Goal: Information Seeking & Learning: Learn about a topic

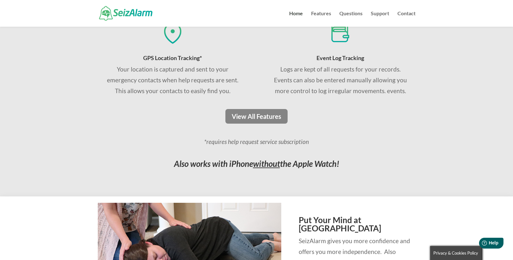
scroll to position [508, 0]
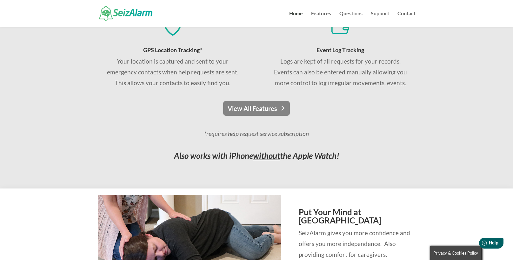
click at [259, 108] on link "View All Features" at bounding box center [256, 108] width 67 height 15
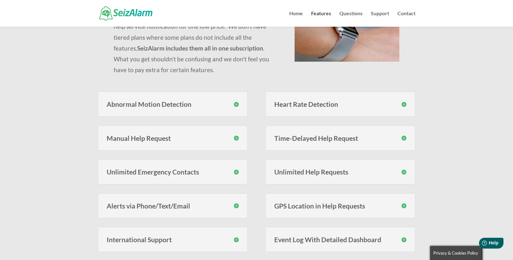
scroll to position [127, 0]
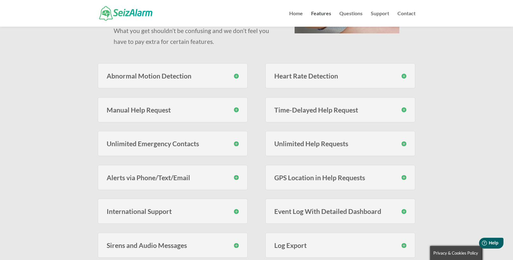
click at [229, 78] on h3 "Abnormal Motion Detection" at bounding box center [173, 75] width 132 height 7
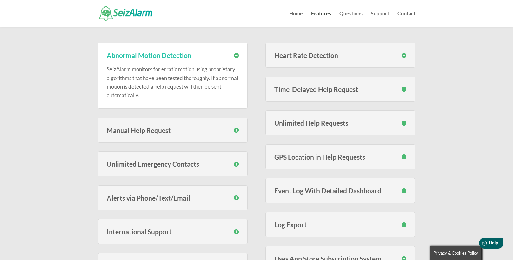
scroll to position [159, 0]
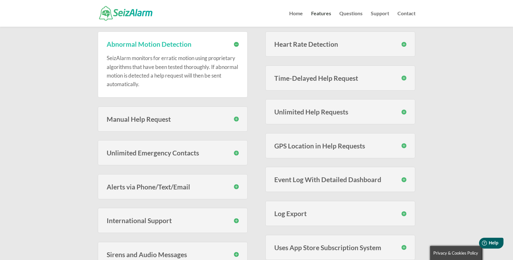
click at [197, 153] on h3 "Unlimited Emergency Contacts" at bounding box center [173, 152] width 132 height 7
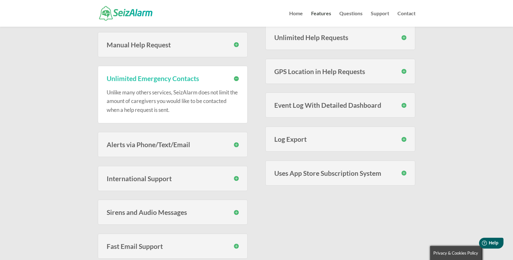
scroll to position [254, 0]
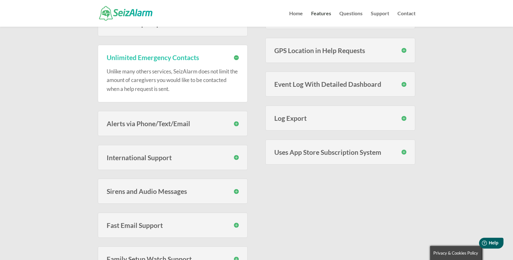
click at [189, 125] on h3 "Alerts via Phone/Text/Email" at bounding box center [173, 123] width 132 height 7
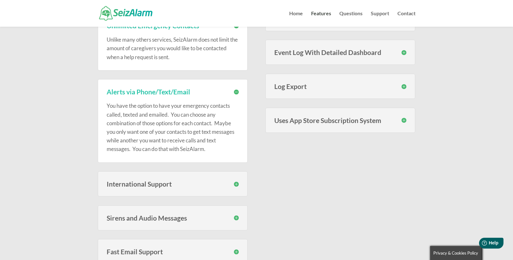
scroll to position [318, 0]
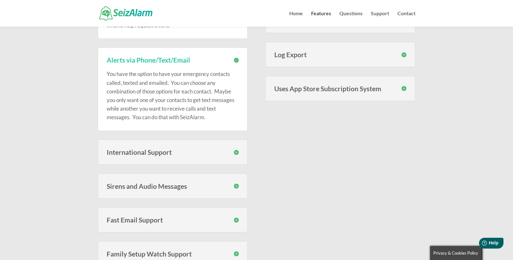
click at [143, 155] on h3 "International Support" at bounding box center [173, 152] width 132 height 7
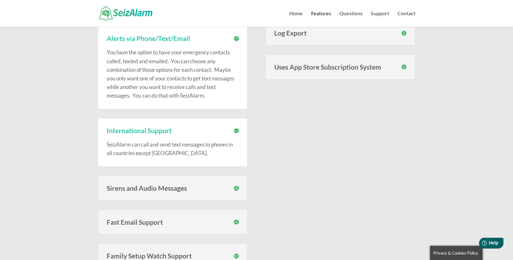
scroll to position [349, 0]
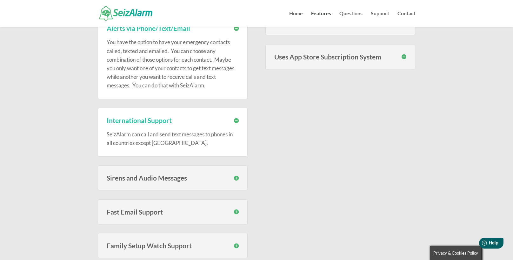
click at [141, 180] on h3 "Sirens and Audio Messages" at bounding box center [173, 177] width 132 height 7
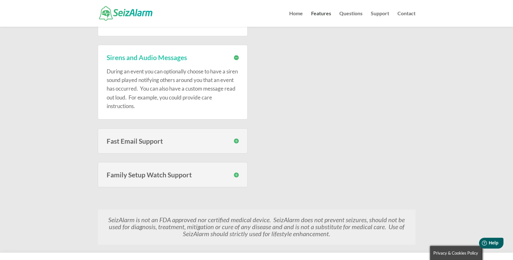
scroll to position [477, 0]
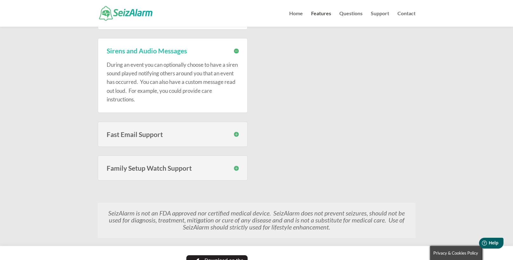
click at [152, 135] on h3 "Fast Email Support" at bounding box center [173, 134] width 132 height 7
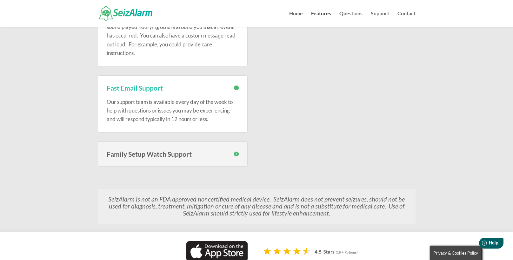
scroll to position [540, 0]
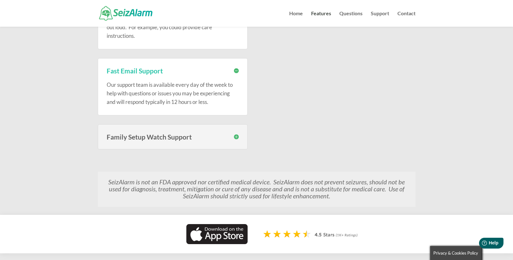
click at [155, 138] on h3 "Family Setup Watch Support" at bounding box center [173, 136] width 132 height 7
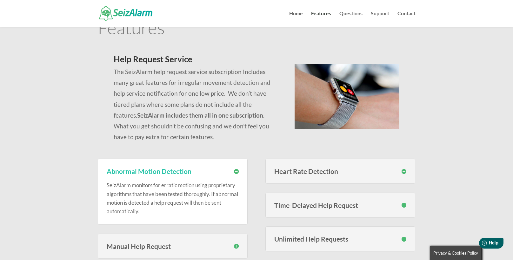
scroll to position [64, 0]
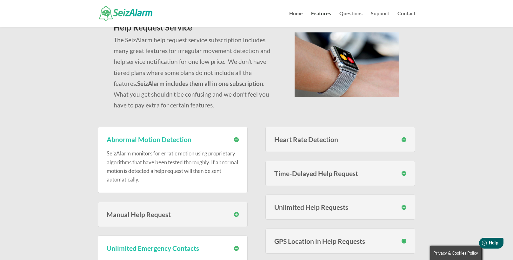
click at [321, 141] on h3 "Heart Rate Detection" at bounding box center [341, 139] width 132 height 7
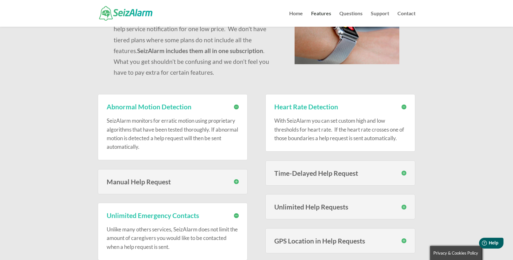
scroll to position [127, 0]
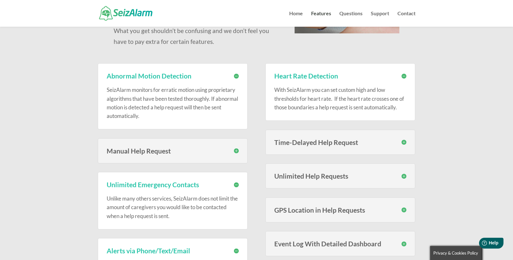
click at [315, 141] on h3 "Time-Delayed Help Request" at bounding box center [341, 142] width 132 height 7
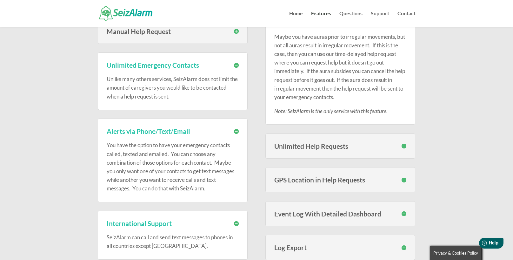
scroll to position [254, 0]
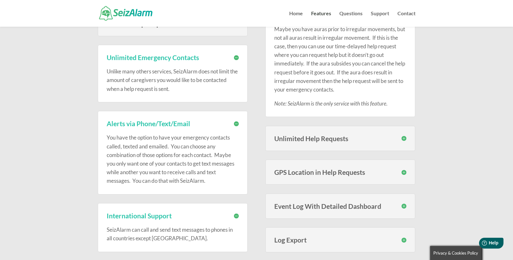
click at [309, 138] on h3 "Unlimited Help Requests" at bounding box center [341, 138] width 132 height 7
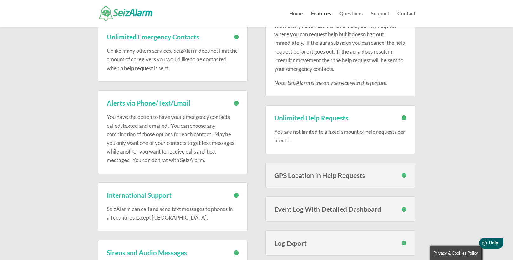
scroll to position [286, 0]
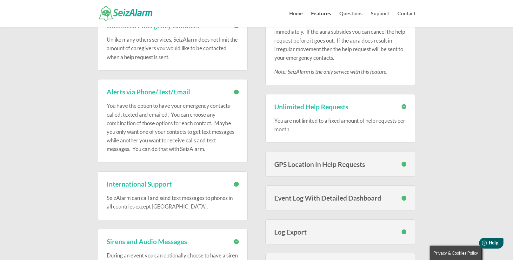
click at [314, 162] on h3 "GPS Location in Help Requests" at bounding box center [341, 164] width 132 height 7
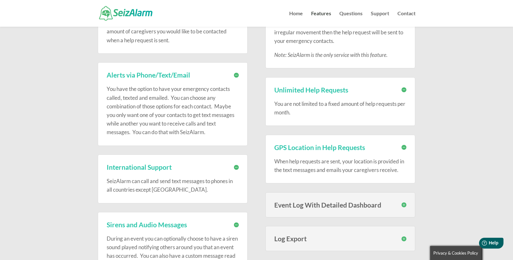
scroll to position [318, 0]
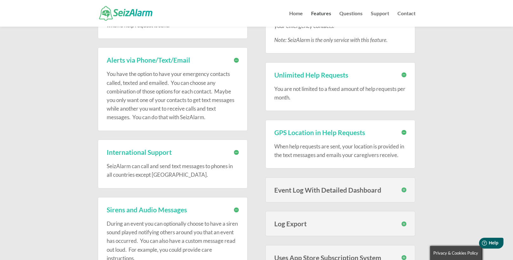
click at [312, 192] on h3 "Event Log With Detailed Dashboard" at bounding box center [341, 189] width 132 height 7
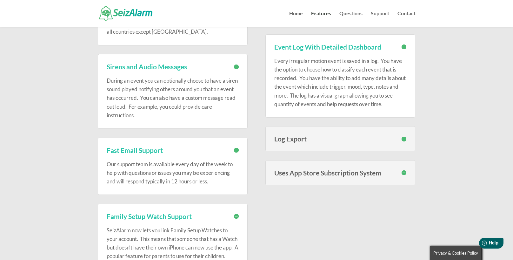
scroll to position [477, 0]
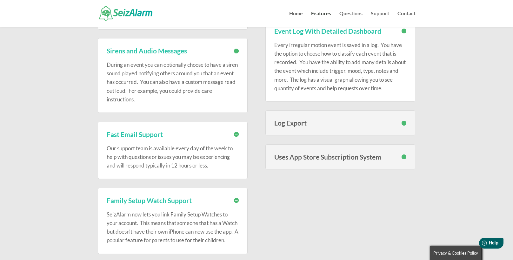
click at [322, 119] on div "Log Export You are able to export your event log as a PDF to provide to your ph…" at bounding box center [341, 122] width 150 height 25
click at [322, 126] on h3 "Log Export" at bounding box center [341, 122] width 132 height 7
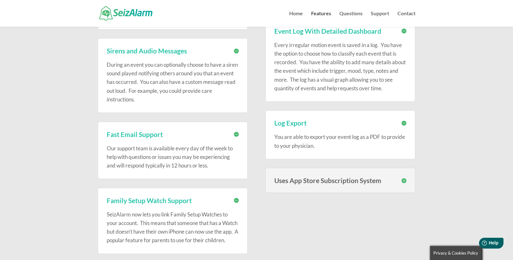
click at [320, 180] on h3 "Uses App Store Subscription System" at bounding box center [341, 180] width 132 height 7
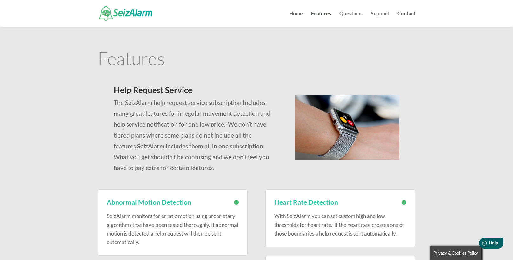
scroll to position [0, 0]
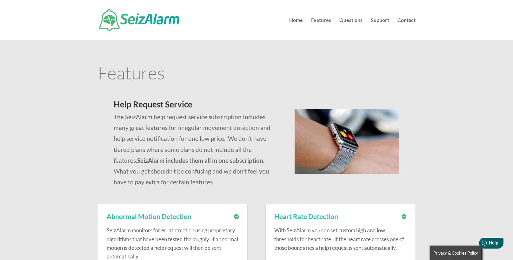
click at [322, 21] on link "Features" at bounding box center [321, 29] width 20 height 22
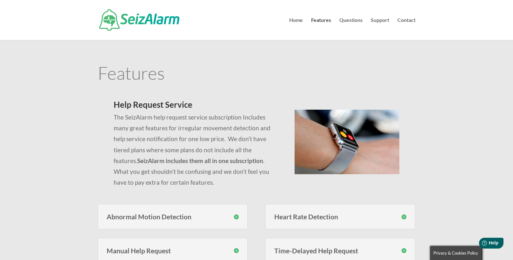
click at [354, 21] on link "Questions" at bounding box center [351, 29] width 23 height 22
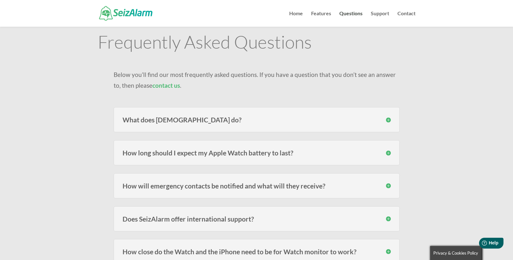
scroll to position [32, 0]
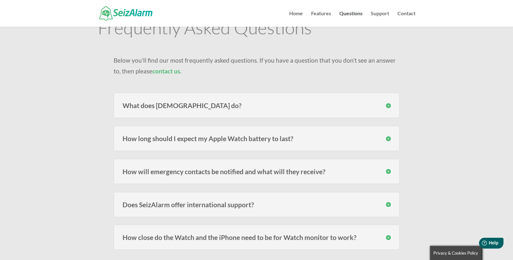
click at [304, 140] on h3 "How long should I expect my Apple Watch battery to last?" at bounding box center [257, 138] width 268 height 7
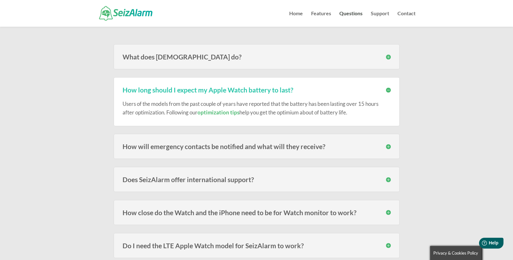
scroll to position [95, 0]
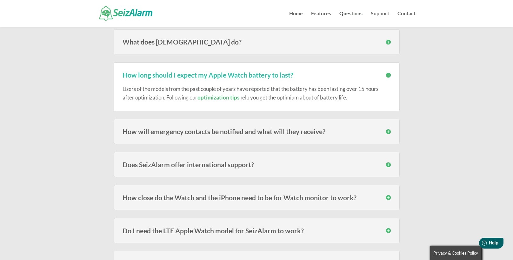
click at [305, 134] on h3 "How will emergency contacts be notified and what will they receive?" at bounding box center [257, 131] width 268 height 7
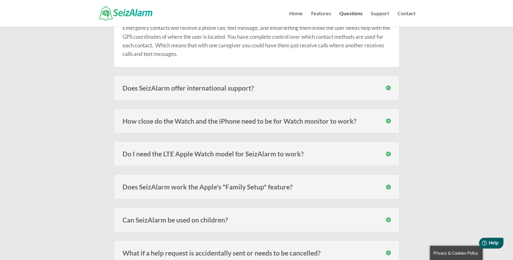
scroll to position [222, 0]
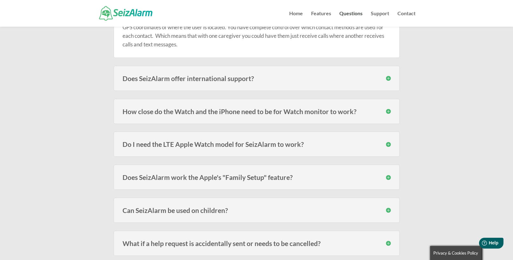
click at [285, 145] on h3 "Do I need the LTE Apple Watch model for SeizAlarm to work?" at bounding box center [257, 144] width 268 height 7
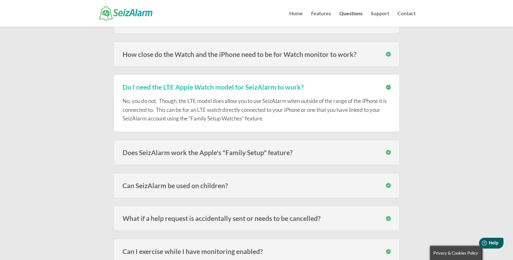
scroll to position [286, 0]
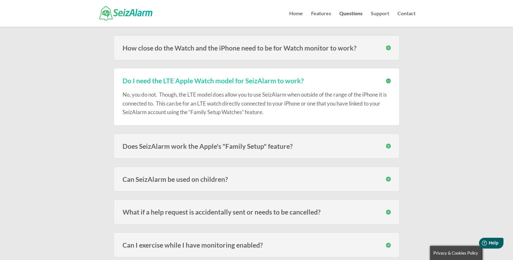
click at [233, 149] on h3 "Does SeizAlarm work the Apple's "Family Setup" feature?" at bounding box center [257, 146] width 268 height 7
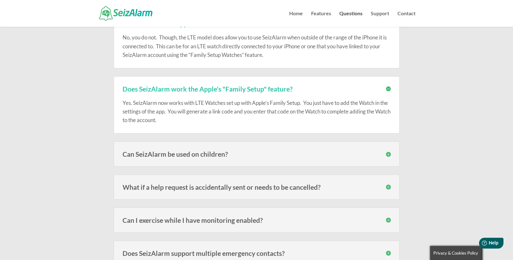
scroll to position [349, 0]
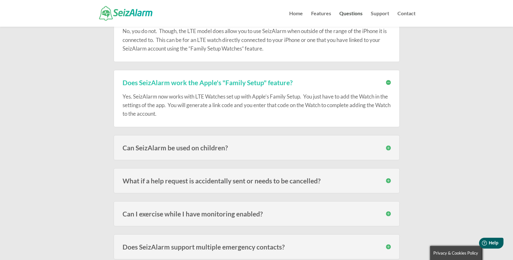
click at [223, 148] on h3 "Can SeizAlarm be used on children?" at bounding box center [257, 147] width 268 height 7
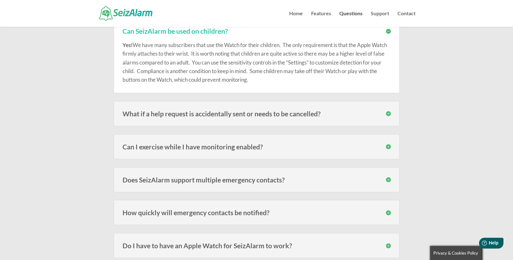
scroll to position [477, 0]
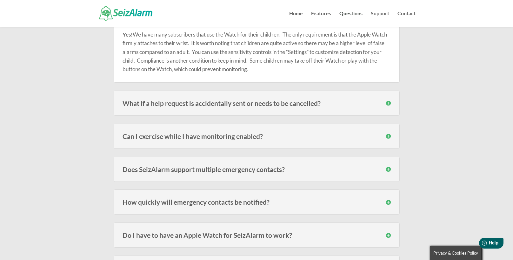
click at [248, 105] on h3 "What if a help request is accidentally sent or needs to be cancelled?" at bounding box center [257, 103] width 268 height 7
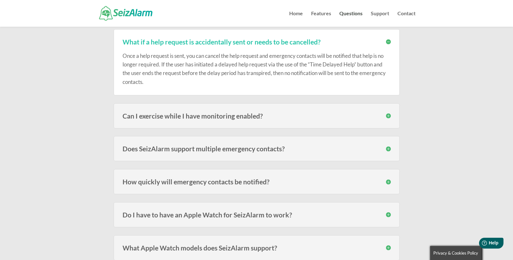
scroll to position [540, 0]
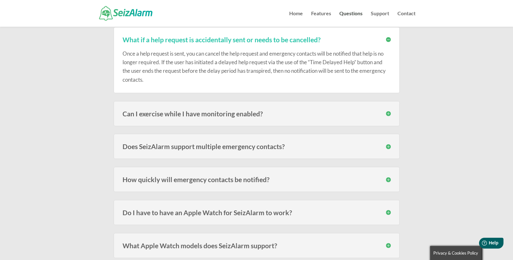
click at [249, 116] on h3 "Can I exercise while I have monitoring enabled?" at bounding box center [257, 113] width 268 height 7
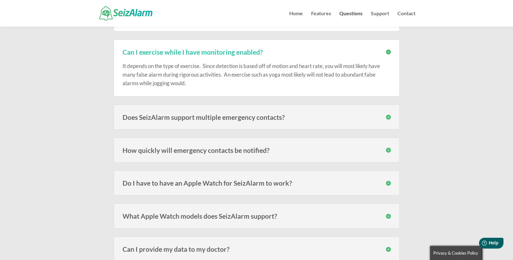
scroll to position [604, 0]
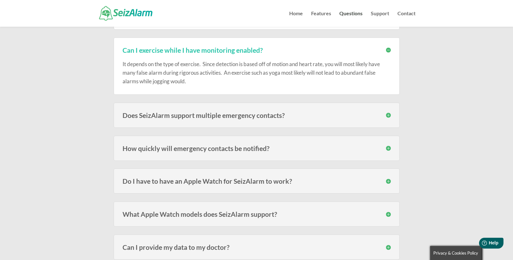
click at [257, 116] on h3 "Does SeizAlarm support multiple emergency contacts?" at bounding box center [257, 115] width 268 height 7
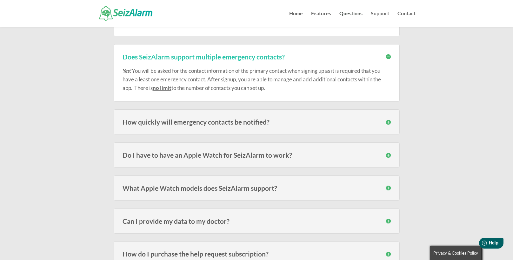
scroll to position [667, 0]
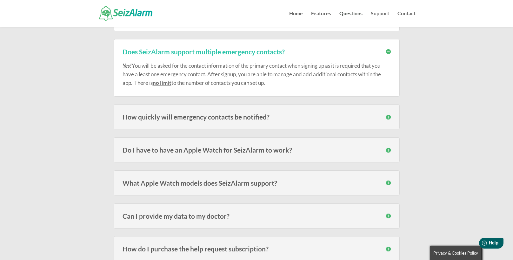
click at [214, 119] on h3 "How quickly will emergency contacts be notified?" at bounding box center [257, 116] width 268 height 7
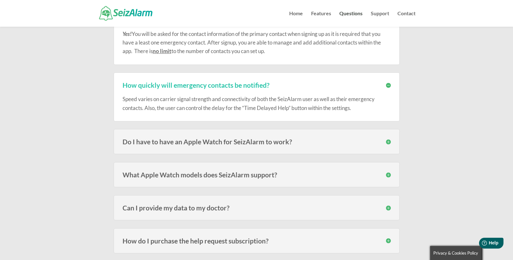
scroll to position [731, 0]
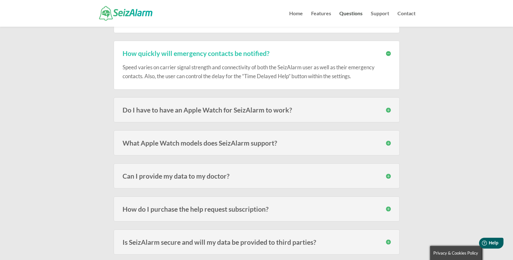
click at [217, 109] on h3 "Do I have to have an Apple Watch for SeizAlarm to work?" at bounding box center [257, 109] width 268 height 7
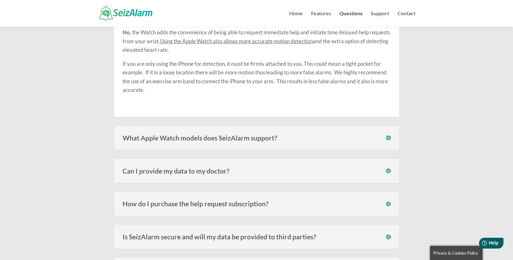
scroll to position [826, 0]
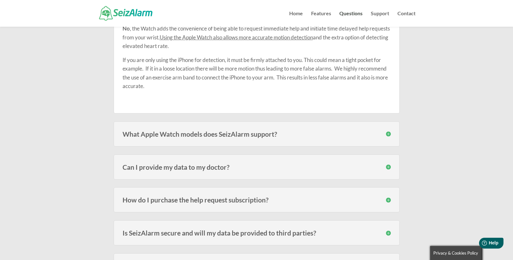
click at [216, 136] on h3 "What Apple Watch models does SeizAlarm support?" at bounding box center [257, 134] width 268 height 7
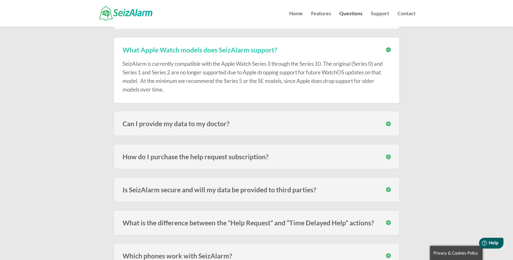
scroll to position [921, 0]
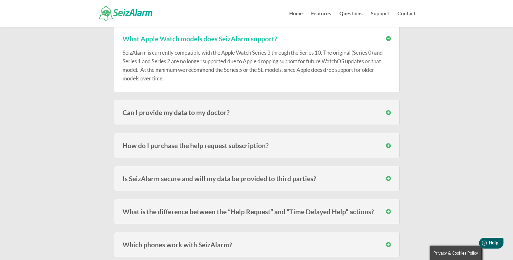
click at [216, 116] on h3 "Can I provide my data to my doctor?" at bounding box center [257, 112] width 268 height 7
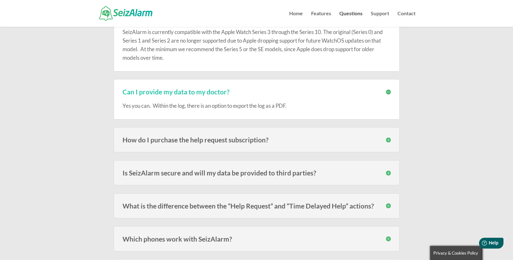
scroll to position [953, 0]
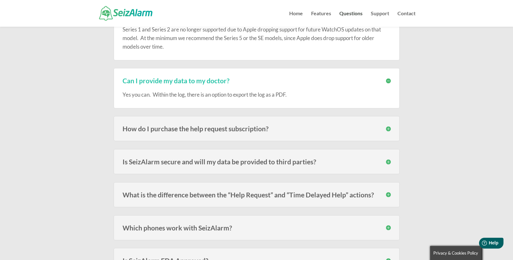
click at [209, 131] on h3 "How do I purchase the help request subscription?" at bounding box center [257, 128] width 268 height 7
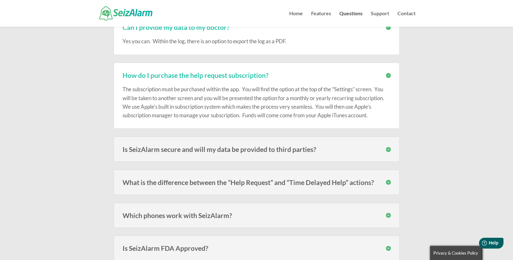
scroll to position [1017, 0]
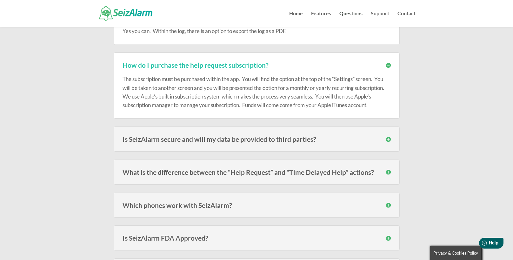
click at [223, 139] on h3 "Is SeizAlarm secure and will my data be provided to third parties?" at bounding box center [257, 139] width 268 height 7
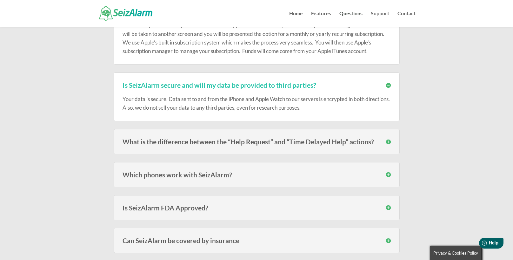
scroll to position [1080, 0]
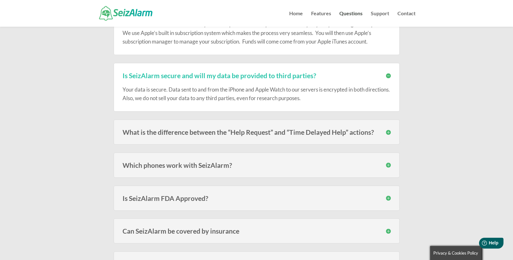
click at [243, 133] on h3 "What is the difference between the “Help Request” and “Time Delayed Help” actio…" at bounding box center [257, 132] width 268 height 7
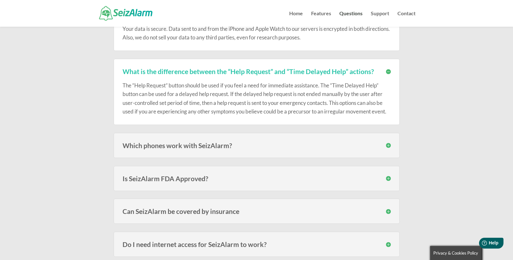
scroll to position [1144, 0]
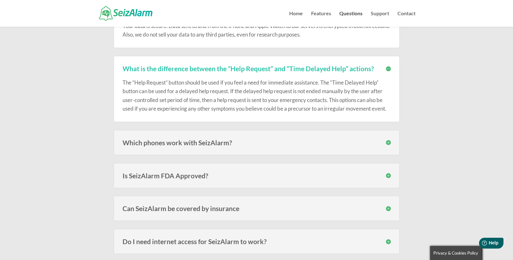
click at [203, 141] on h3 "Which phones work with SeizAlarm?" at bounding box center [257, 142] width 268 height 7
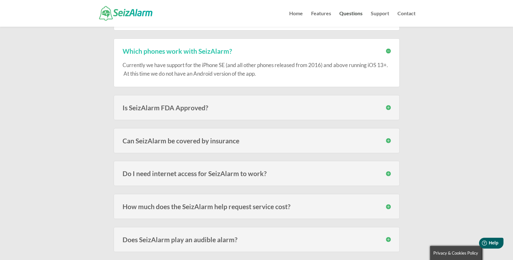
scroll to position [1239, 0]
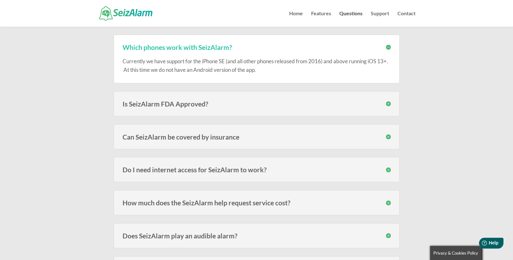
click at [190, 102] on h3 "Is SeizAlarm FDA Approved?" at bounding box center [257, 103] width 268 height 7
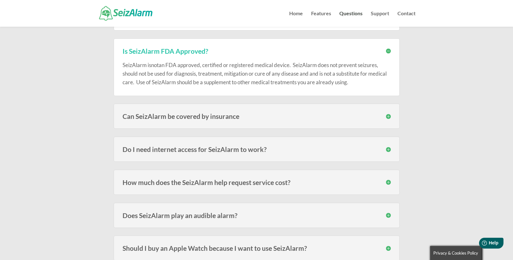
scroll to position [1303, 0]
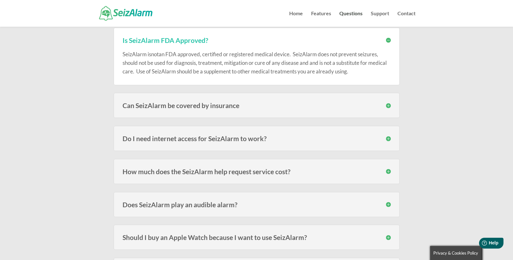
click at [212, 106] on h3 "Can SeizAlarm be covered by insurance" at bounding box center [257, 105] width 268 height 7
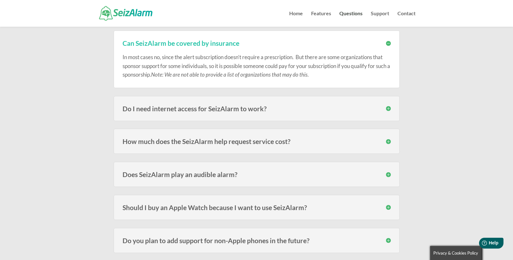
scroll to position [1366, 0]
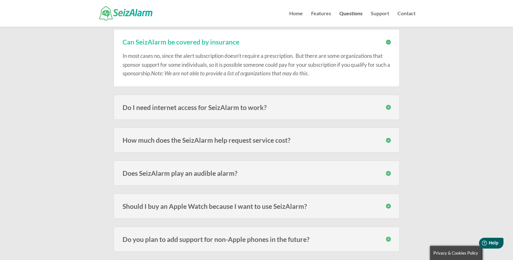
click at [206, 110] on h3 "Do I need internet access for SeizAlarm to work?" at bounding box center [257, 107] width 268 height 7
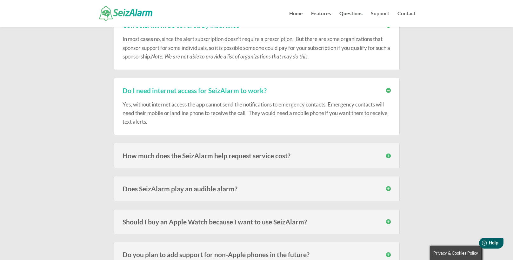
scroll to position [1398, 0]
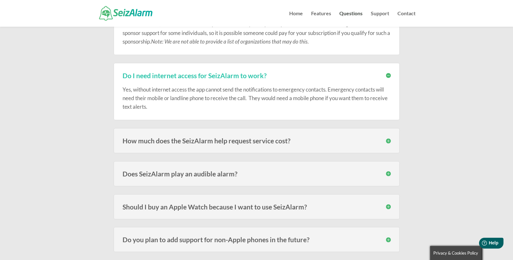
click at [217, 140] on h3 "How much does the SeizAlarm help request service cost?" at bounding box center [257, 140] width 268 height 7
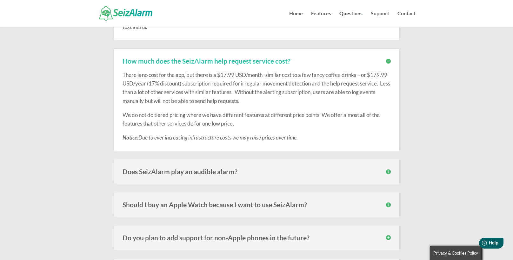
scroll to position [1493, 0]
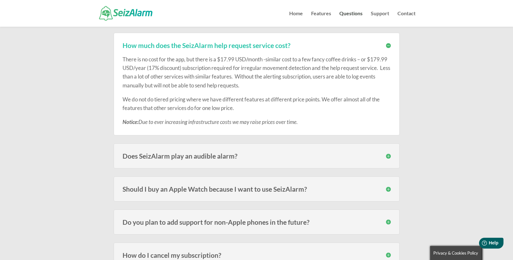
click at [191, 157] on h3 "Does SeizAlarm play an audible alarm?" at bounding box center [257, 156] width 268 height 7
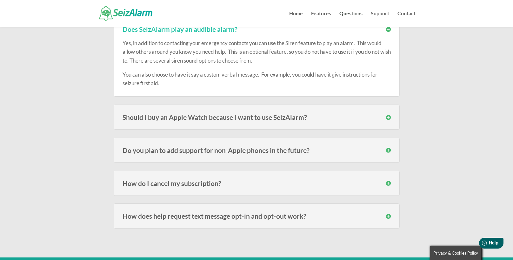
scroll to position [1620, 0]
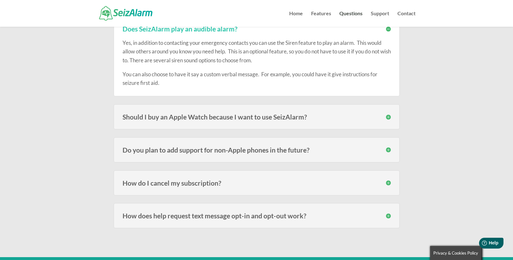
click at [207, 119] on h3 "Should I buy an Apple Watch because I want to use SeizAlarm?" at bounding box center [257, 116] width 268 height 7
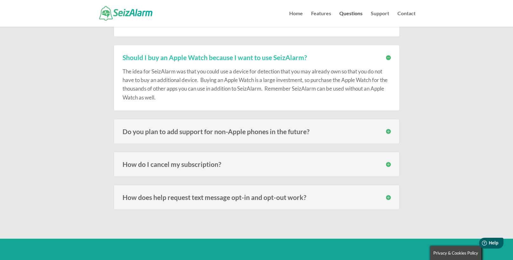
scroll to position [1684, 0]
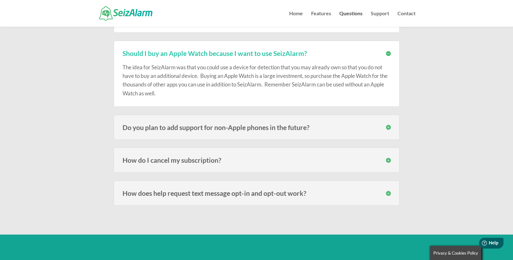
click at [222, 128] on h3 "Do you plan to add support for non-Apple phones in the future?" at bounding box center [257, 127] width 268 height 7
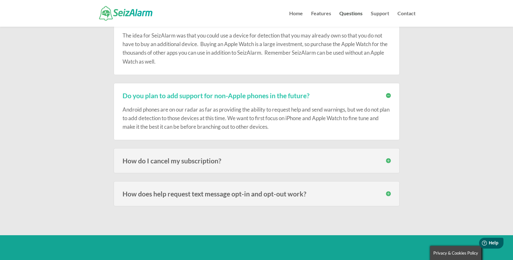
scroll to position [1747, 0]
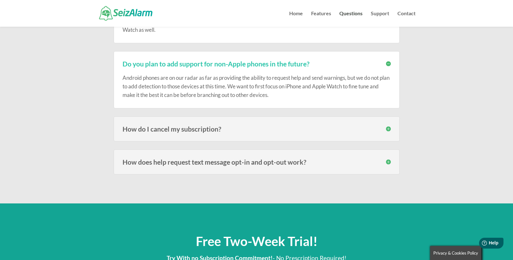
click at [189, 130] on h3 "How do I cancel my subscription?" at bounding box center [257, 128] width 268 height 7
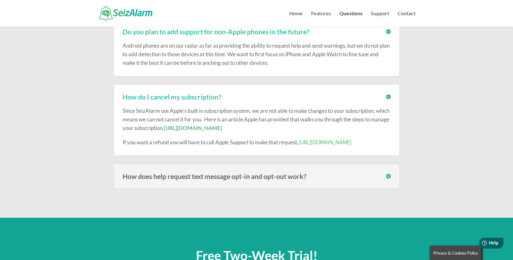
scroll to position [1811, 0]
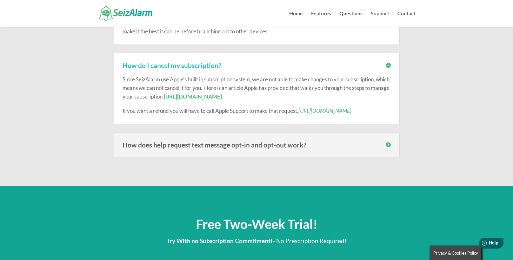
click at [165, 146] on h3 "How does help request text message opt-in and opt-out work?" at bounding box center [257, 144] width 268 height 7
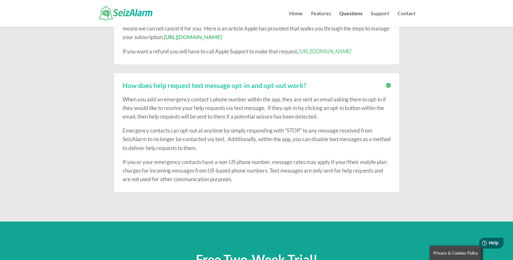
scroll to position [1875, 0]
